Goal: Task Accomplishment & Management: Complete application form

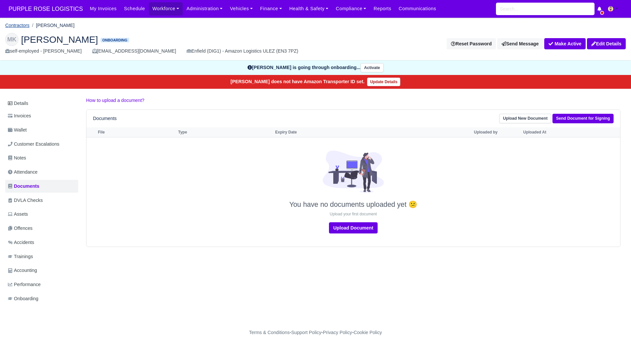
click at [19, 25] on link "Contractors" at bounding box center [17, 25] width 24 height 5
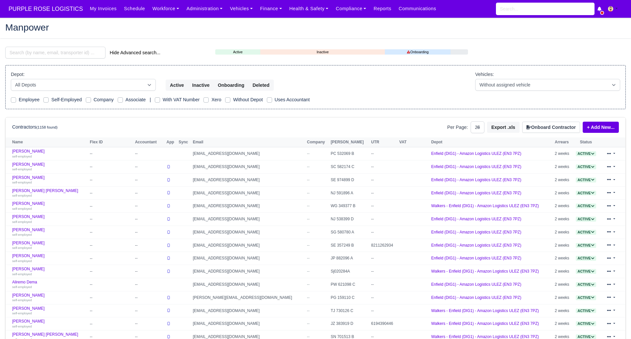
select select "25"
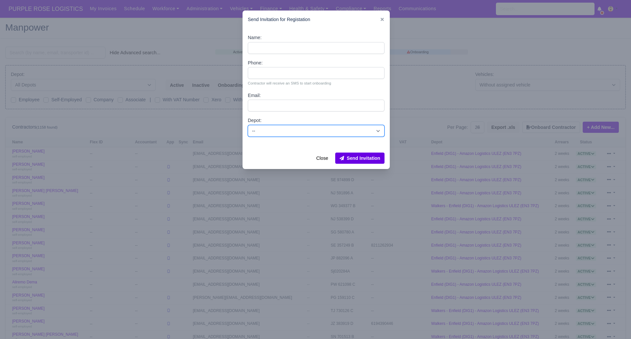
click at [375, 132] on select "-- Enfield (DIG1) - Amazon Logistics ULEZ (EN3 7PZ) Harlow (DHW1) - Amazon Logi…" at bounding box center [316, 131] width 137 height 12
select select "1"
click at [248, 125] on select "-- Enfield (DIG1) - Amazon Logistics ULEZ (EN3 7PZ) Harlow (DHW1) - Amazon Logi…" at bounding box center [316, 131] width 137 height 12
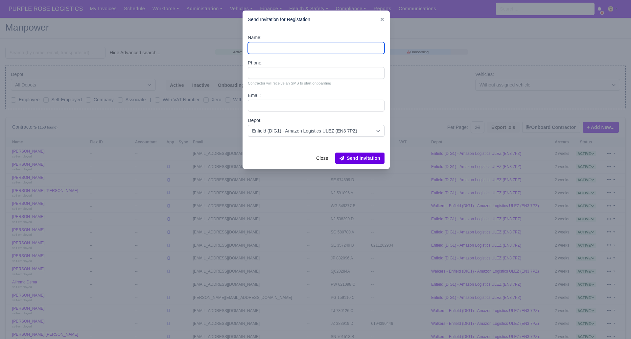
paste input "[PERSON_NAME]"
type input "[PERSON_NAME]"
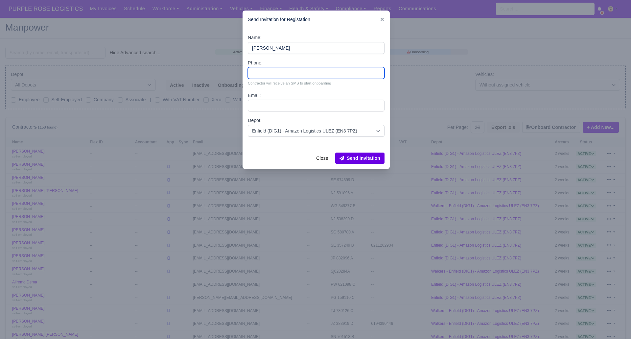
click at [266, 72] on input "Phone:" at bounding box center [316, 73] width 137 height 12
paste input "7958203761"
type input "7958203761"
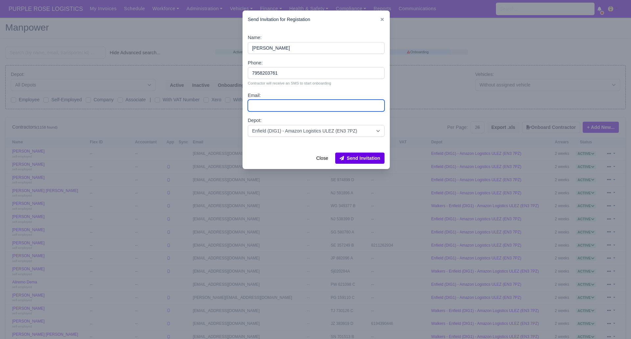
paste input "[EMAIL_ADDRESS][DOMAIN_NAME]"
type input "[EMAIL_ADDRESS][DOMAIN_NAME]"
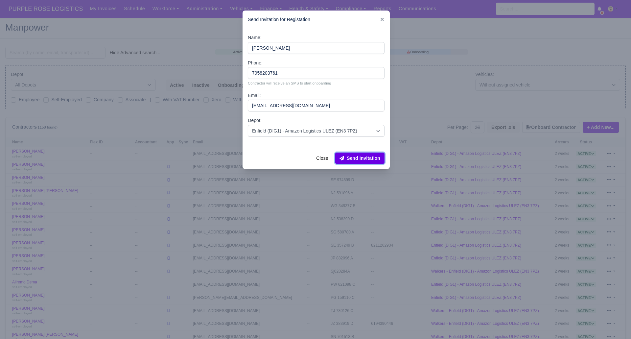
click at [360, 157] on button "Send Invitation" at bounding box center [359, 158] width 49 height 11
click at [50, 52] on div at bounding box center [315, 169] width 631 height 339
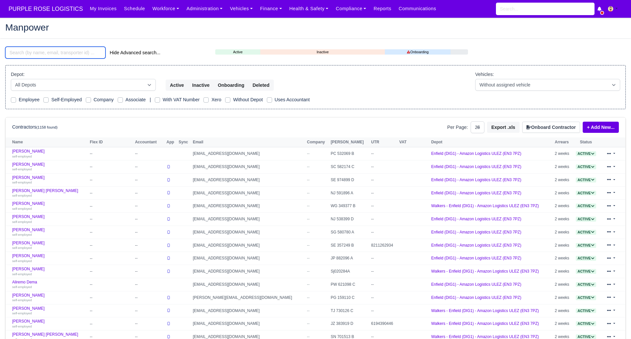
click at [49, 52] on input "search" at bounding box center [55, 53] width 100 height 12
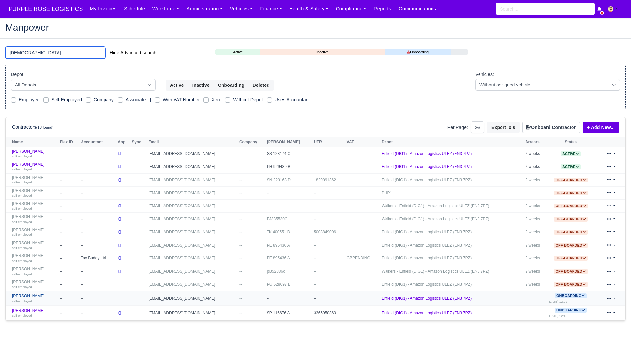
type input "muhammad"
click at [38, 294] on link "Muhammad Hassan self-employed" at bounding box center [34, 299] width 44 height 10
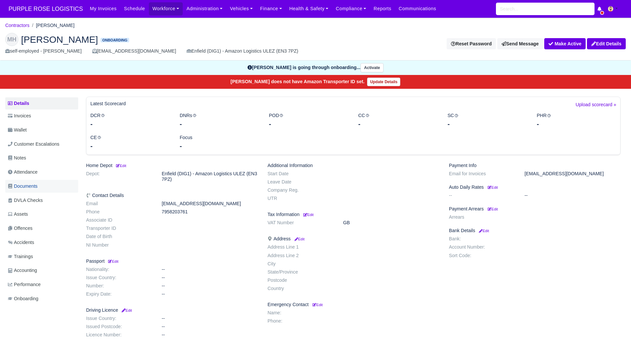
click at [27, 184] on span "Documents" at bounding box center [23, 186] width 30 height 8
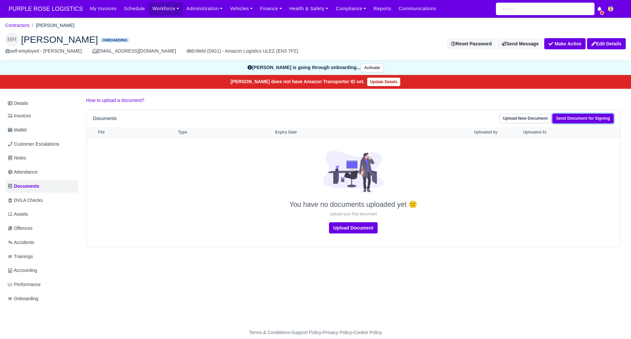
click at [593, 117] on link "Send Document for Signing" at bounding box center [583, 119] width 61 height 10
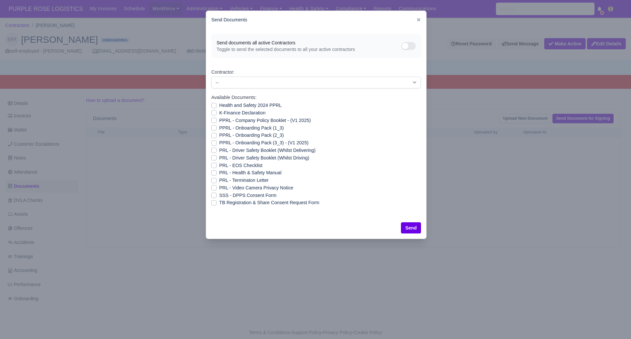
drag, startPoint x: 215, startPoint y: 195, endPoint x: 218, endPoint y: 195, distance: 3.3
click at [219, 195] on label "SSS - DPPS Consent Form" at bounding box center [247, 196] width 57 height 8
click at [214, 195] on input "SSS - DPPS Consent Form" at bounding box center [213, 194] width 5 height 5
checkbox input "true"
click at [405, 227] on button "Send" at bounding box center [411, 227] width 20 height 11
